Goal: Check status: Check status

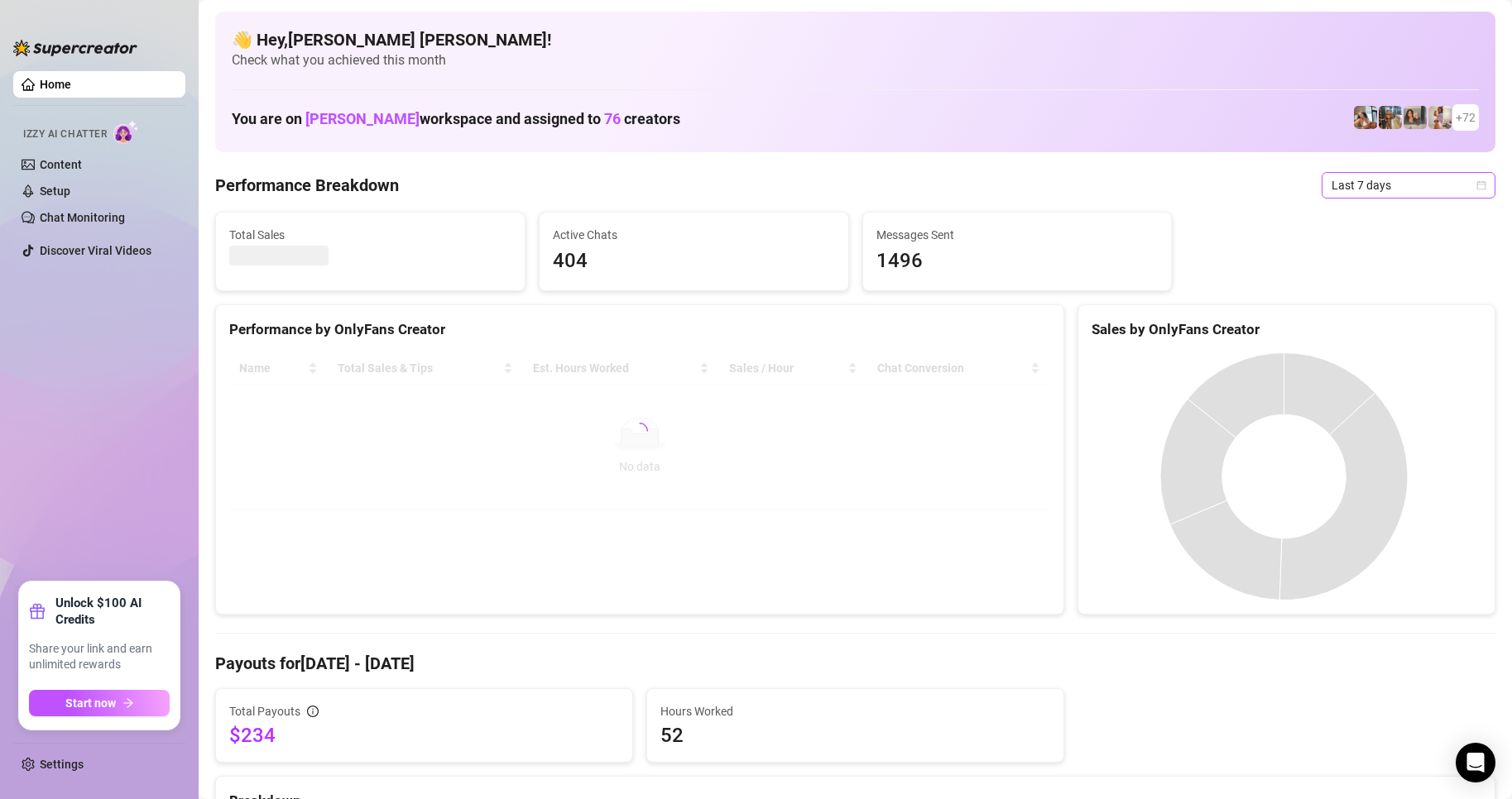
click at [1469, 194] on span "Last 7 days" at bounding box center [1409, 186] width 154 height 25
click at [1356, 325] on div "Custom date" at bounding box center [1395, 324] width 147 height 18
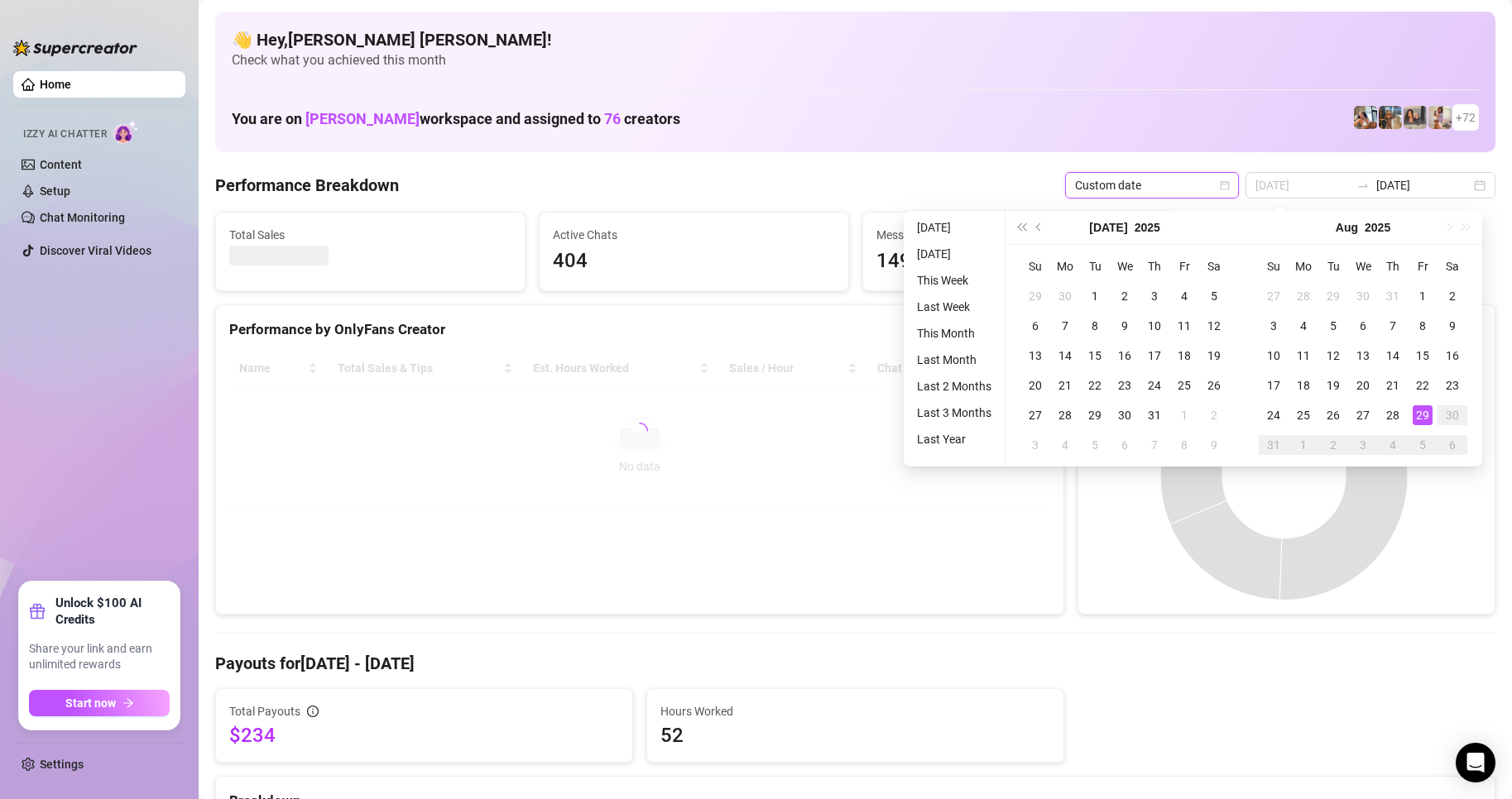
type input "[DATE]"
click at [1426, 412] on div "29" at bounding box center [1423, 415] width 20 height 20
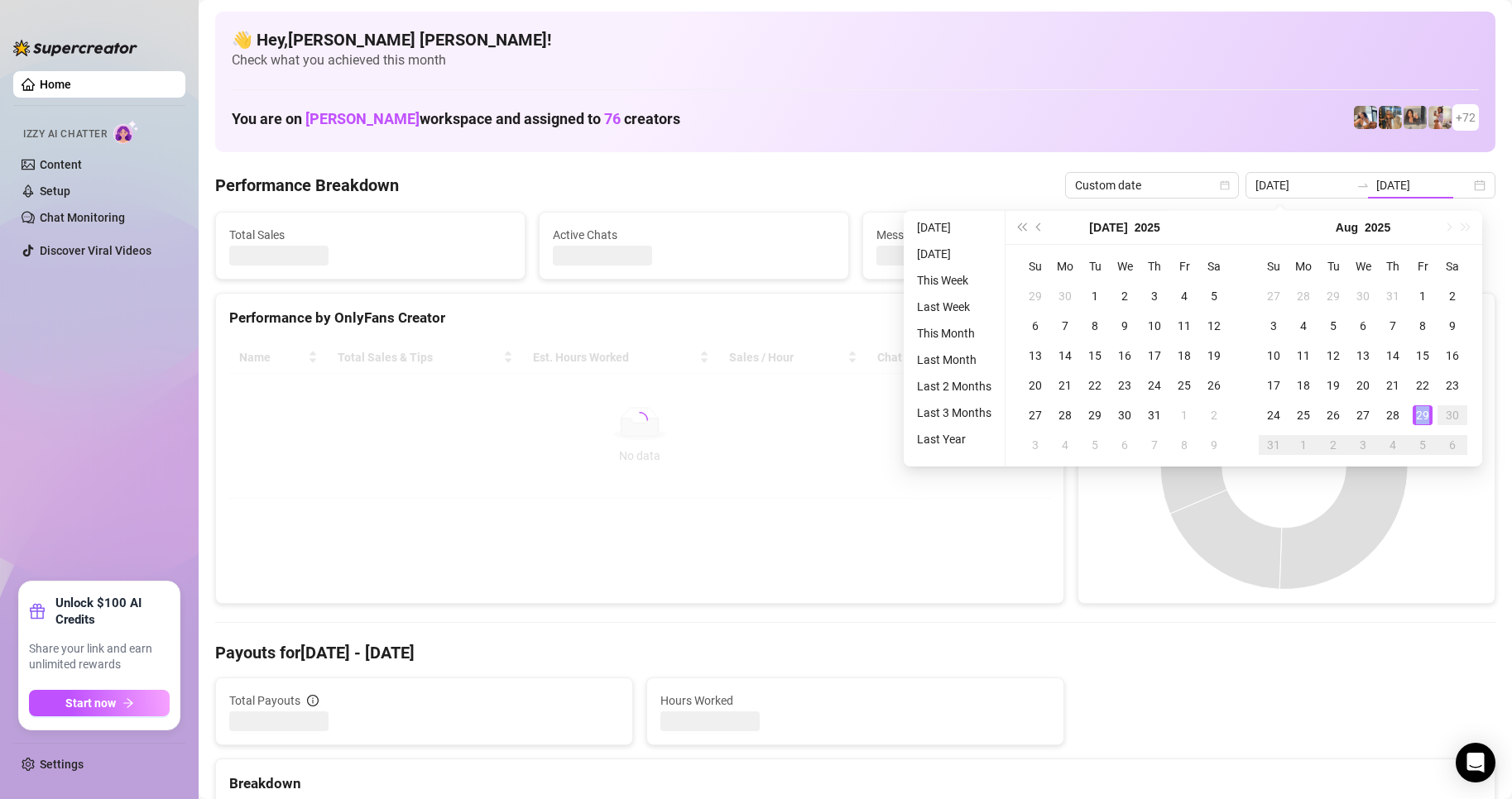
type input "[DATE]"
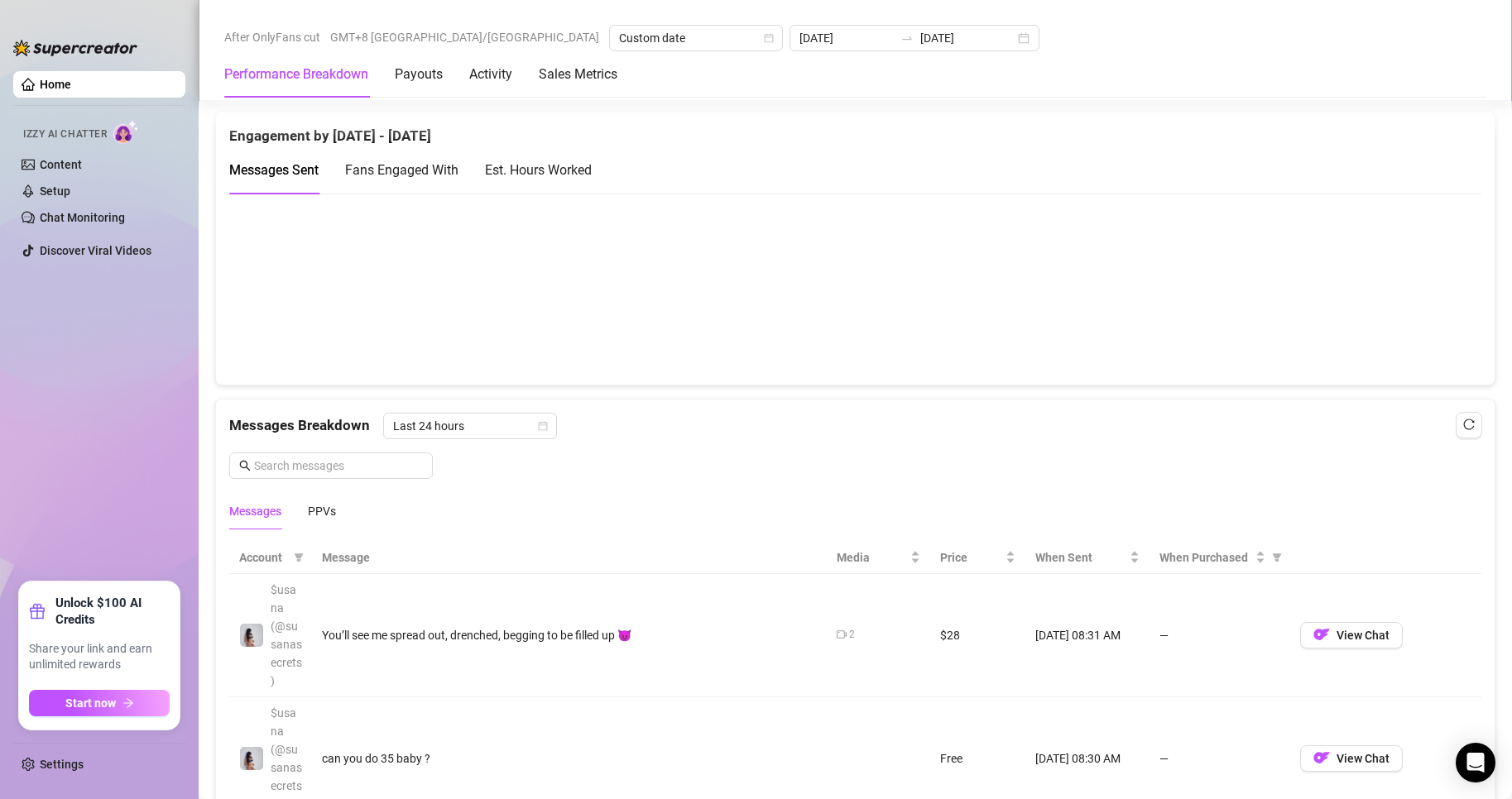
scroll to position [1407, 0]
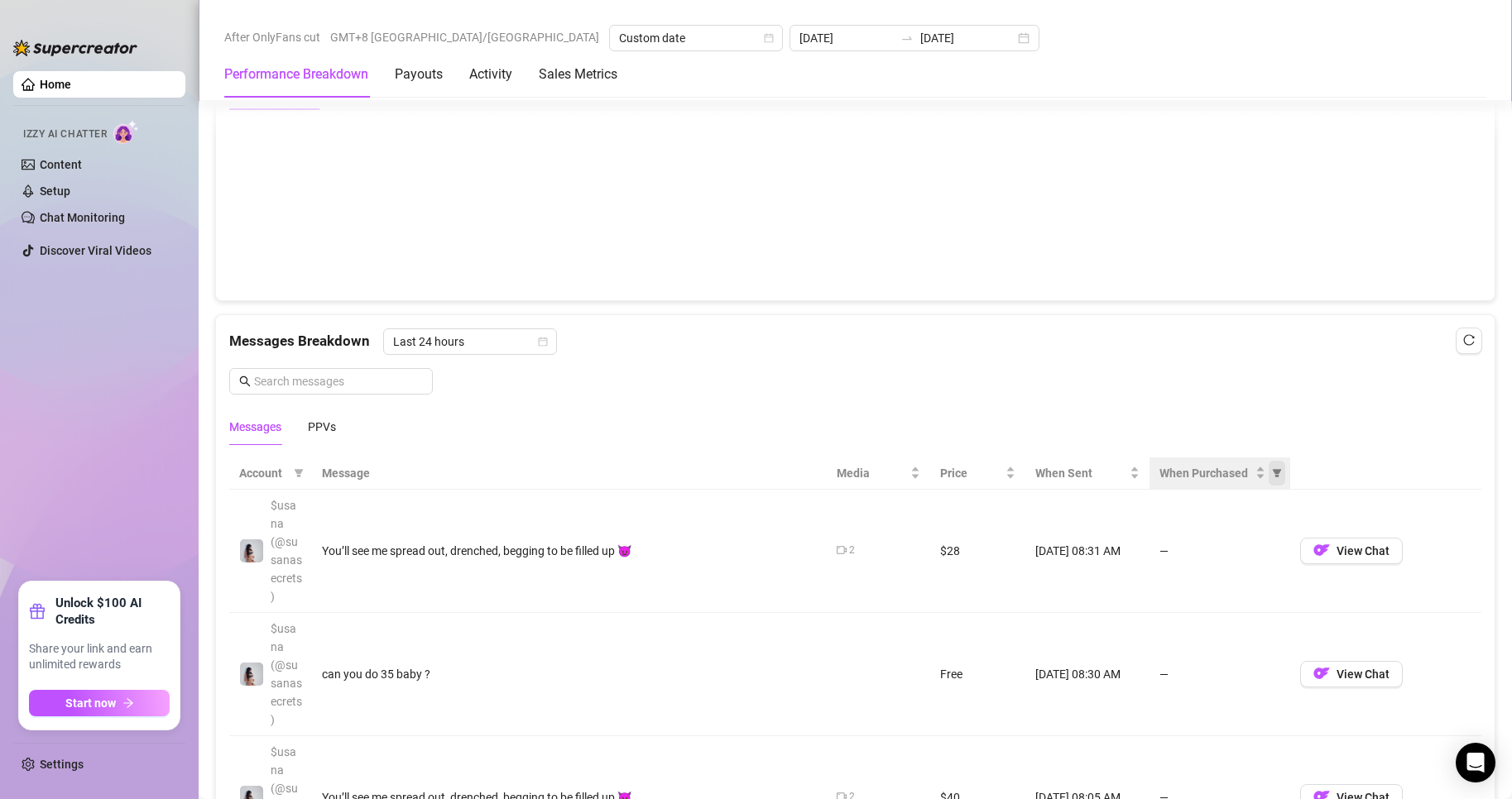
click at [1274, 481] on span "When Purchased" at bounding box center [1277, 473] width 17 height 25
click at [1189, 546] on span "Purchased" at bounding box center [1214, 540] width 55 height 13
radio input "true"
click at [1257, 595] on span "OK" at bounding box center [1256, 600] width 16 height 13
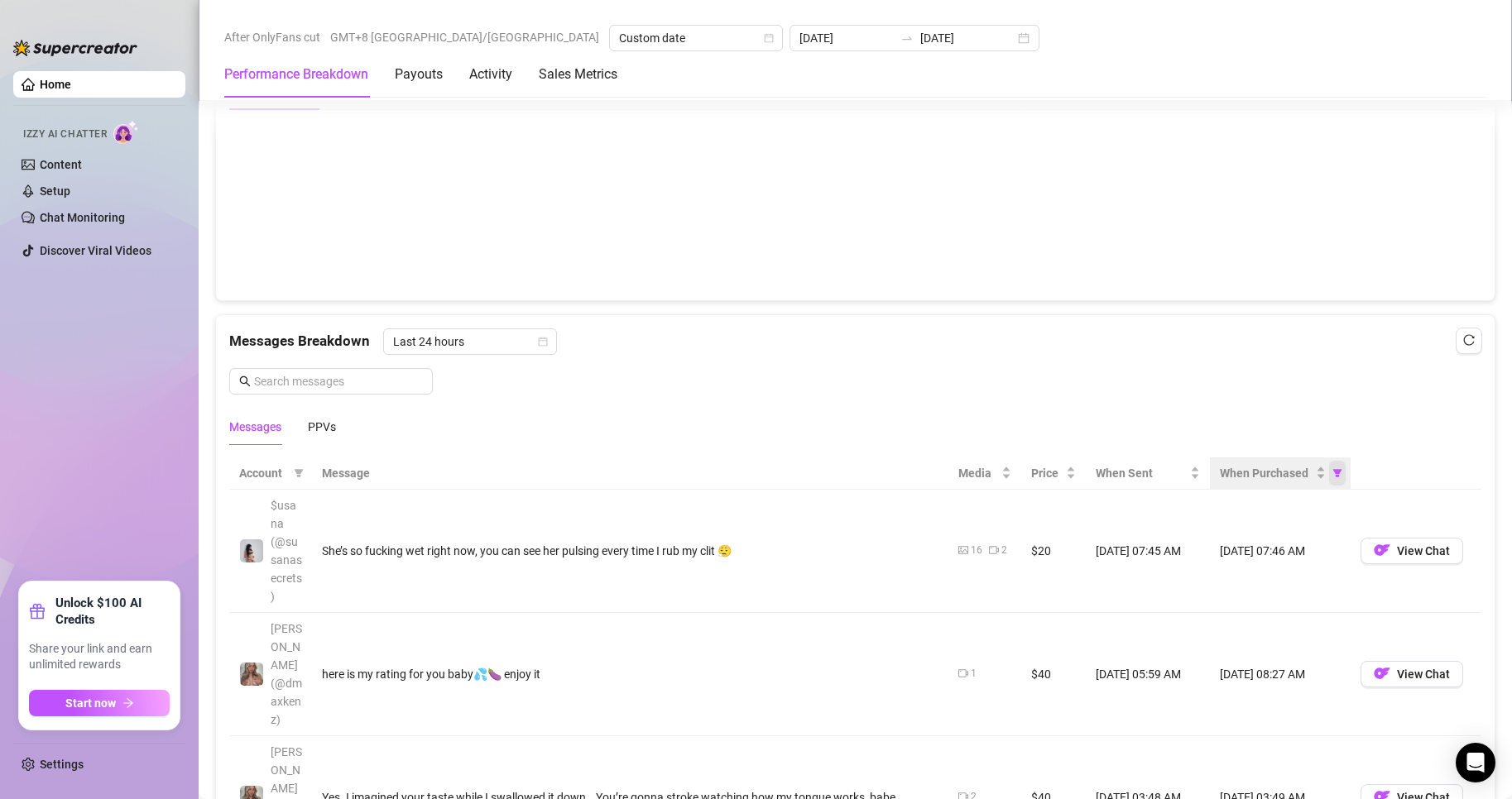
click at [1333, 478] on icon "filter" at bounding box center [1338, 473] width 10 height 10
click at [1236, 542] on input "radio" at bounding box center [1233, 541] width 7 height 11
click at [1313, 601] on span "OK" at bounding box center [1314, 600] width 16 height 13
click at [1438, 674] on span "View Chat" at bounding box center [1423, 674] width 53 height 13
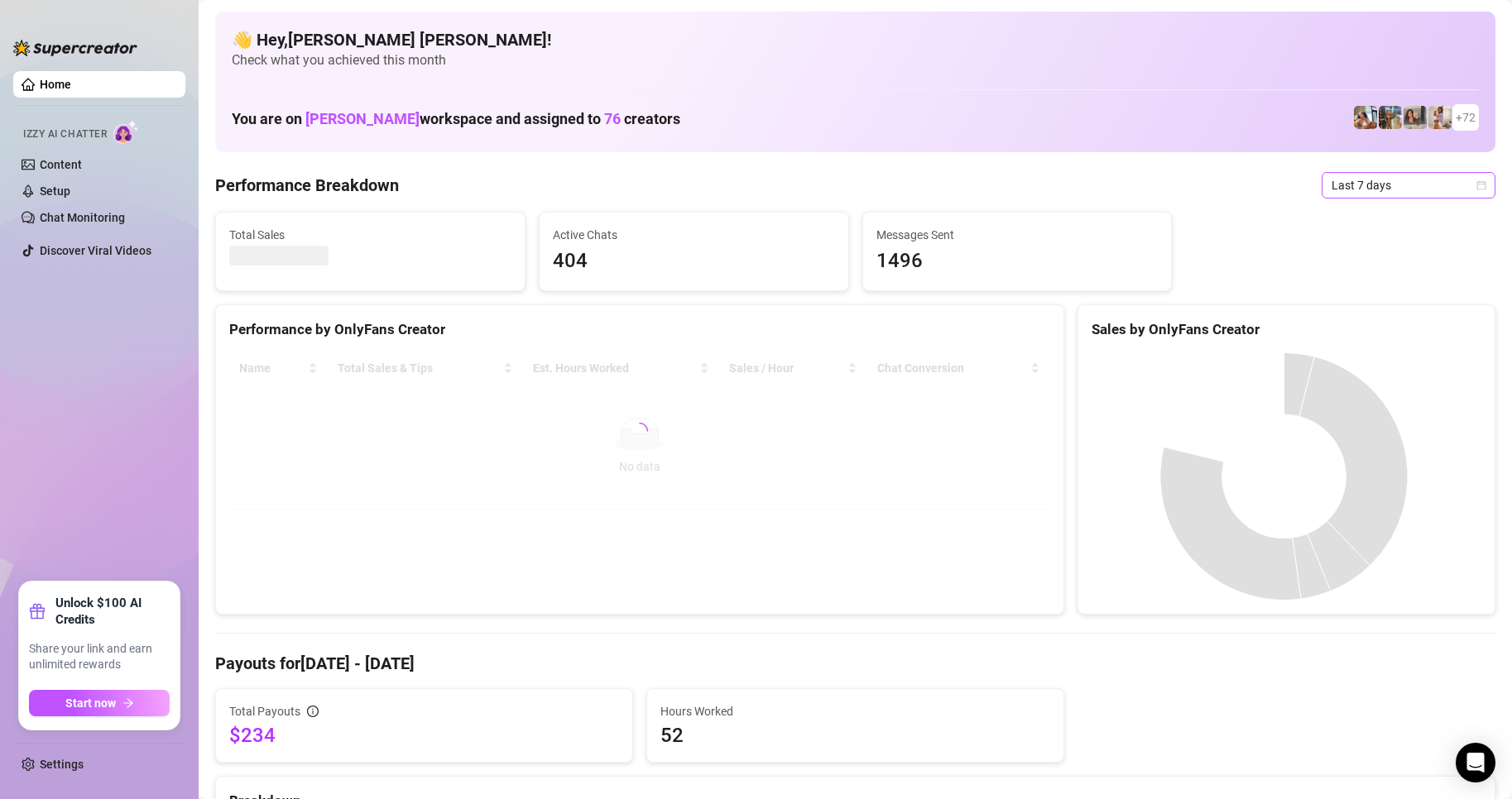
click at [1477, 187] on icon "calendar" at bounding box center [1482, 186] width 10 height 10
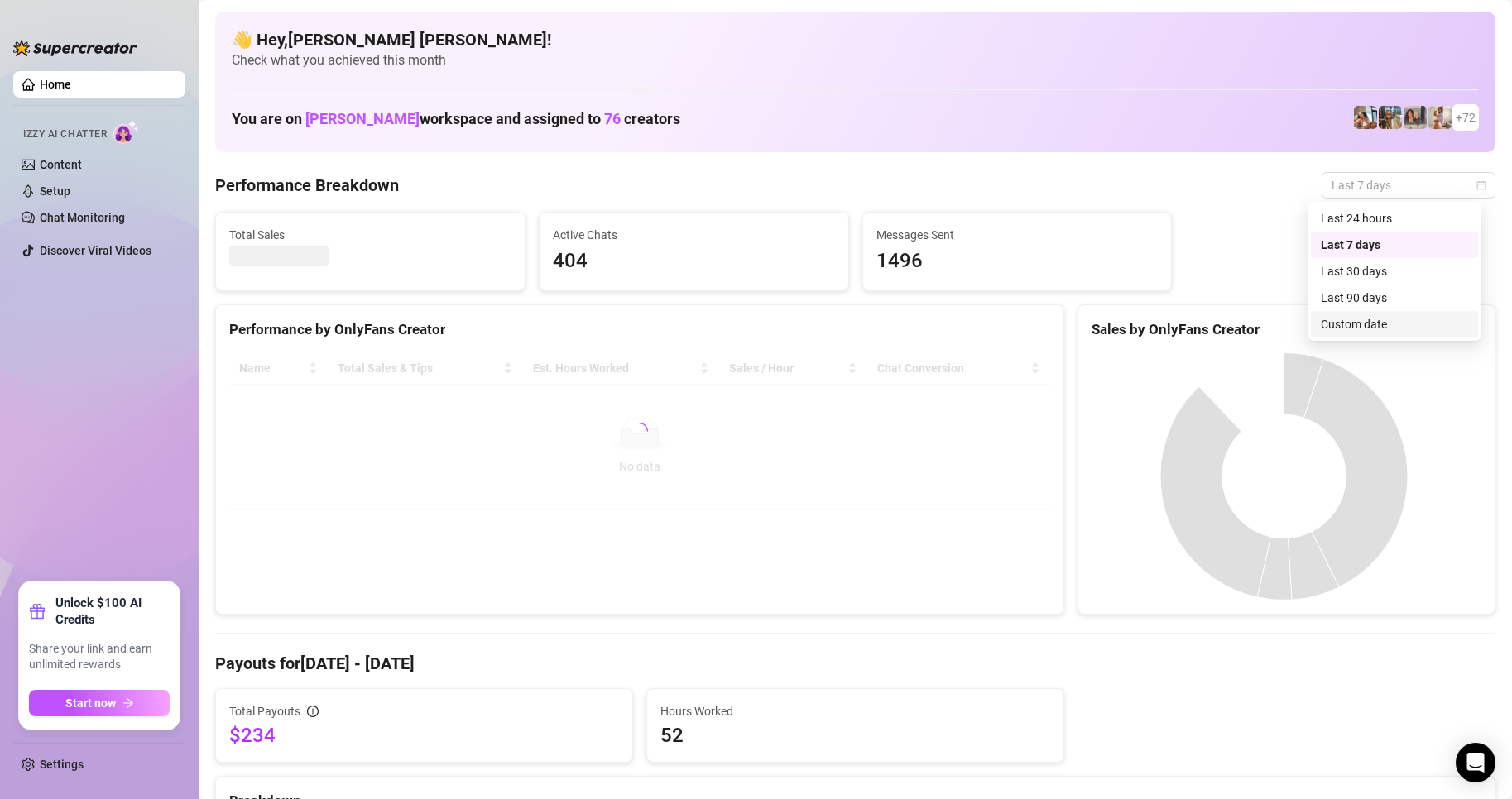
click at [1391, 314] on div "Custom date" at bounding box center [1395, 324] width 167 height 27
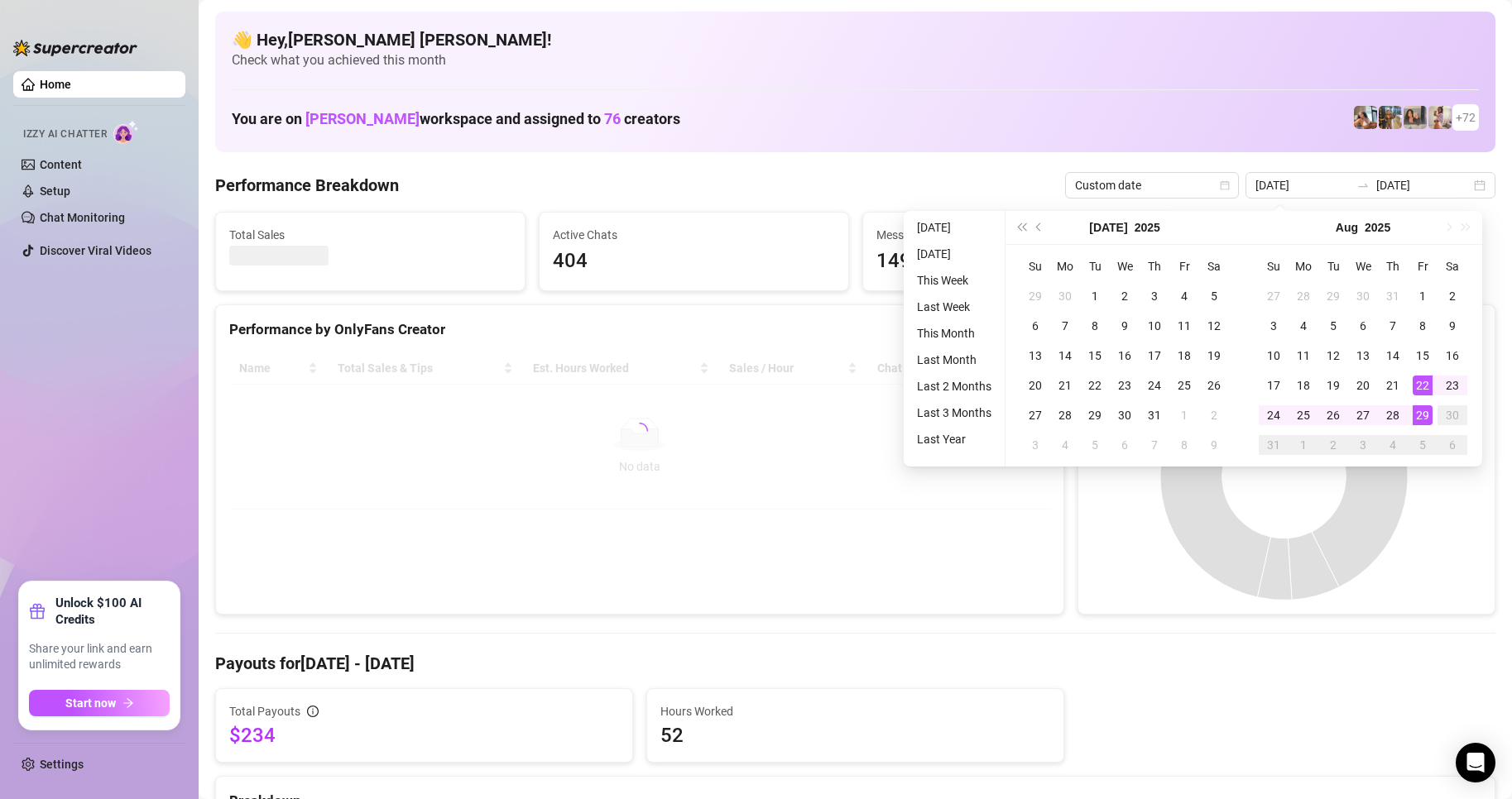
type input "[DATE]"
click at [1423, 417] on div "29" at bounding box center [1423, 415] width 20 height 20
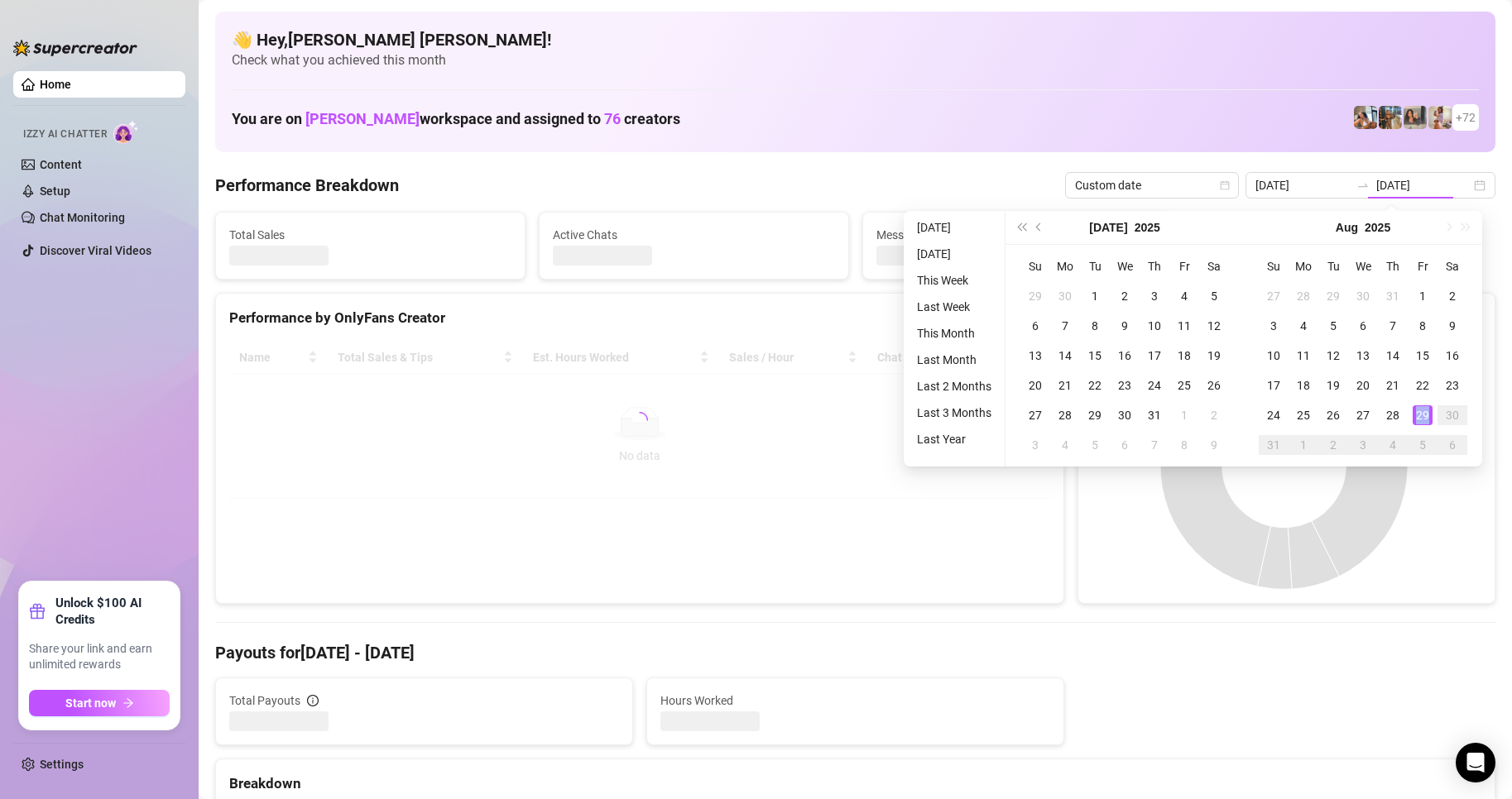
type input "[DATE]"
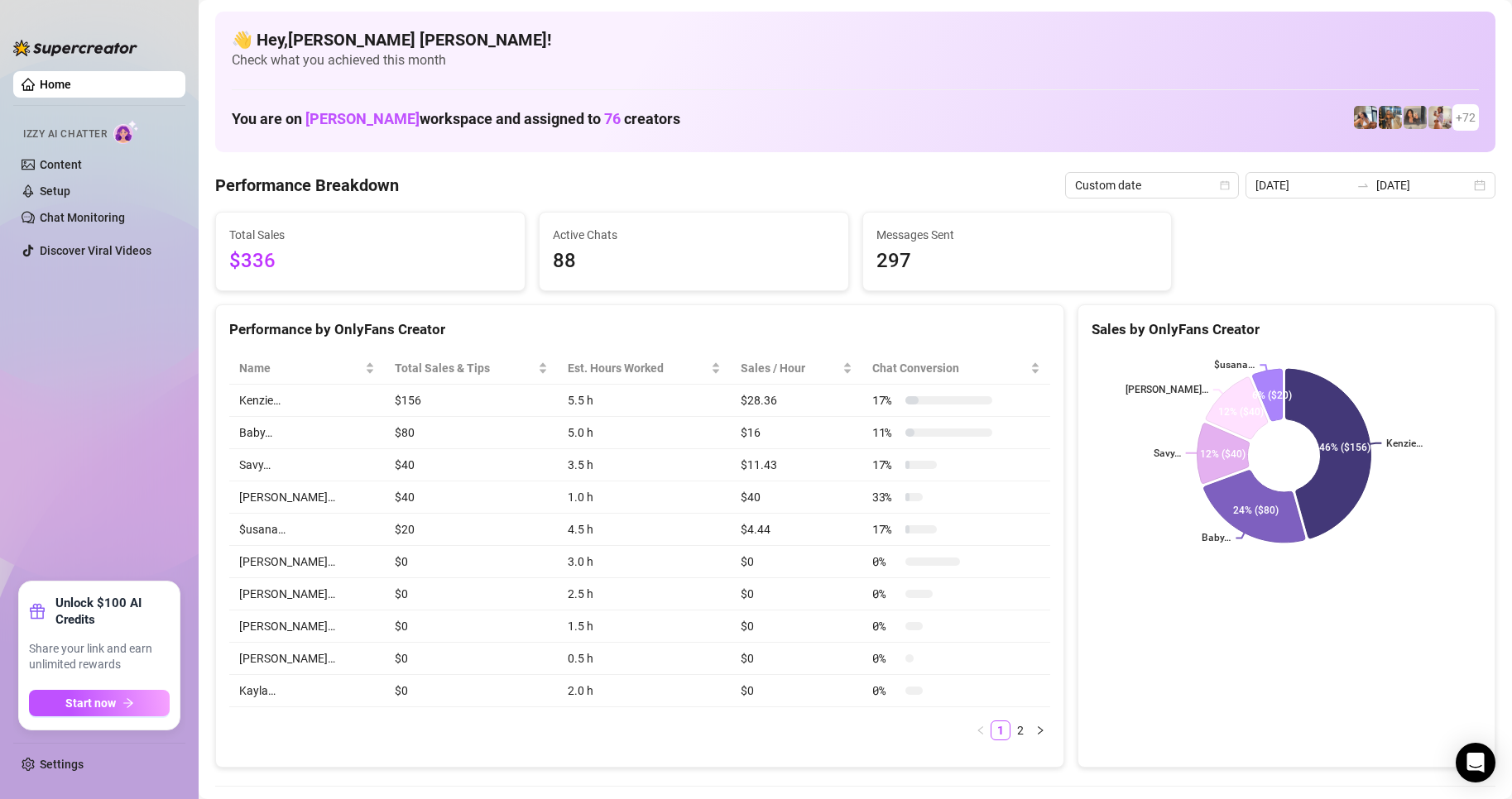
click at [1463, 187] on div "[DATE] [DATE]" at bounding box center [1371, 186] width 250 height 27
click at [1464, 191] on div "[DATE] [DATE]" at bounding box center [1371, 186] width 250 height 27
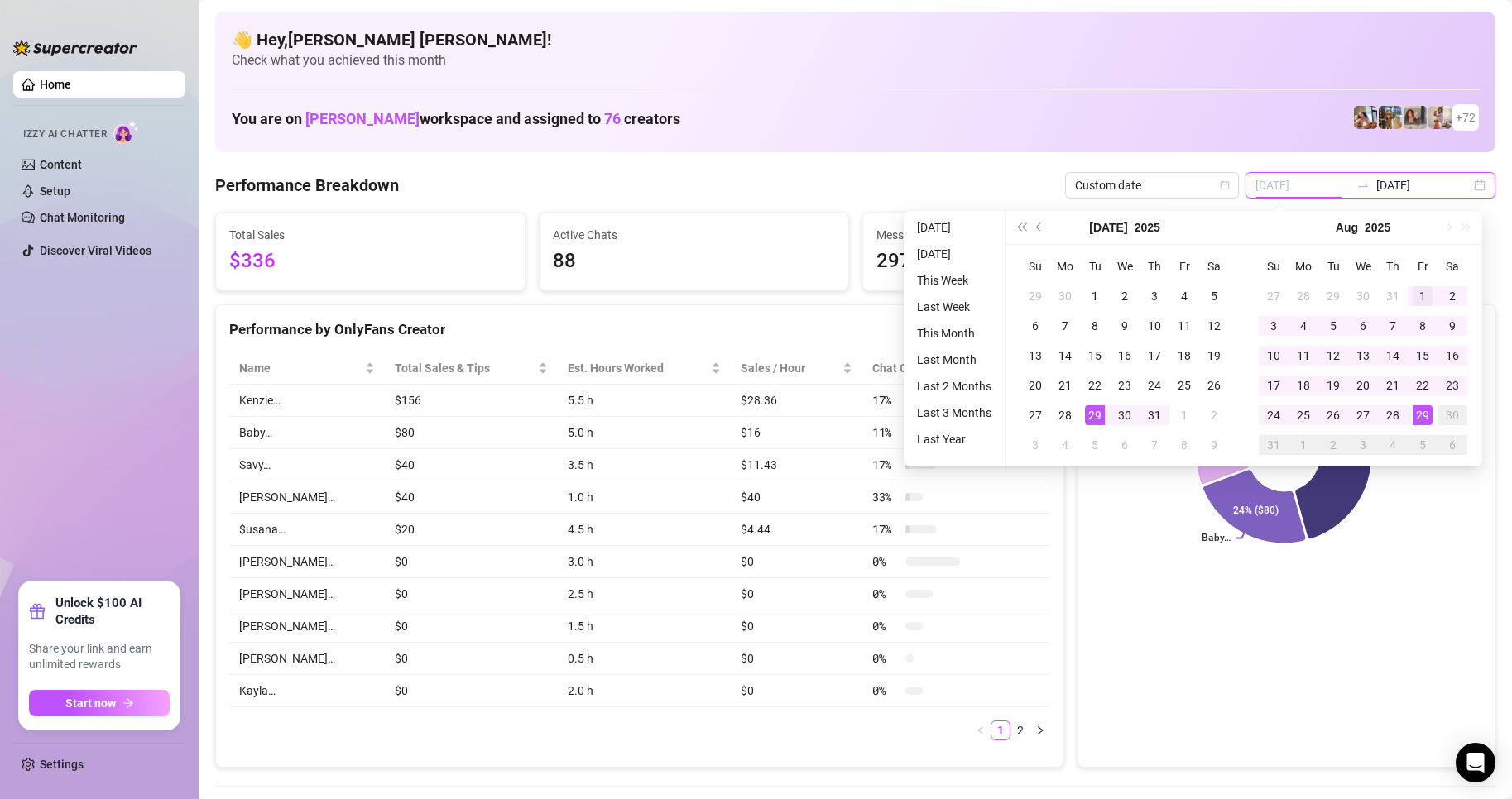
type input "[DATE]"
click at [1427, 295] on div "1" at bounding box center [1423, 296] width 20 height 20
type input "[DATE]"
click at [1429, 415] on div "29" at bounding box center [1423, 415] width 20 height 20
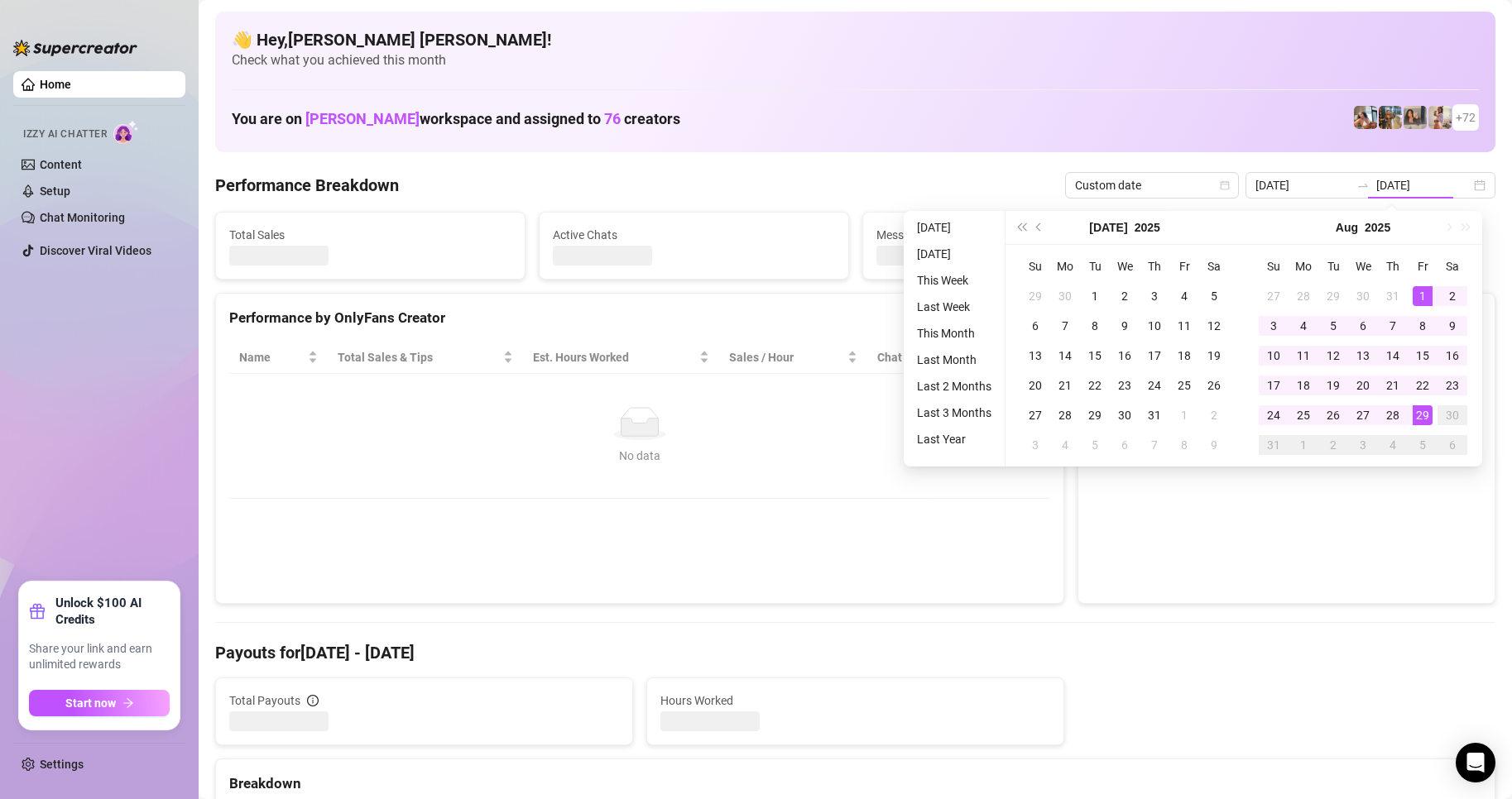
type input "[DATE]"
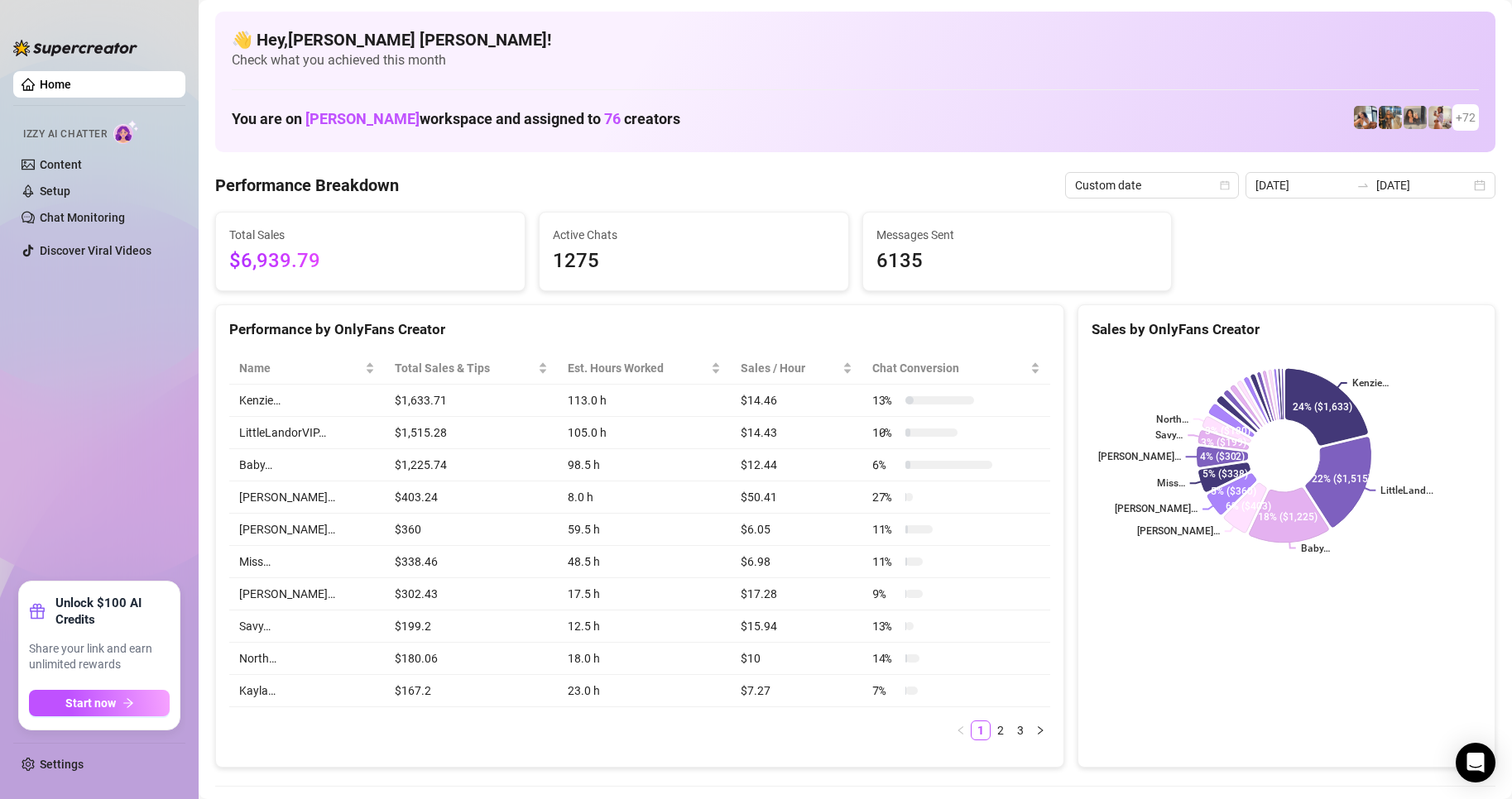
click at [344, 257] on span "$6,939.79" at bounding box center [370, 262] width 283 height 32
